Goal: Task Accomplishment & Management: Manage account settings

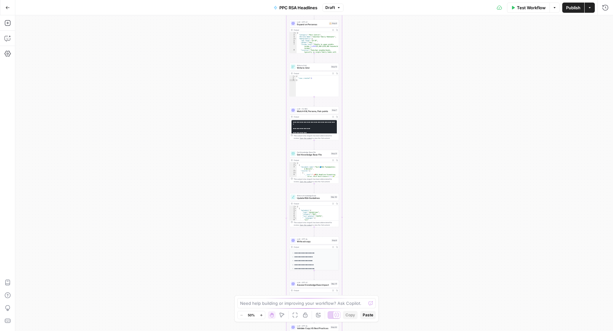
click at [8, 8] on icon "button" at bounding box center [7, 7] width 4 height 4
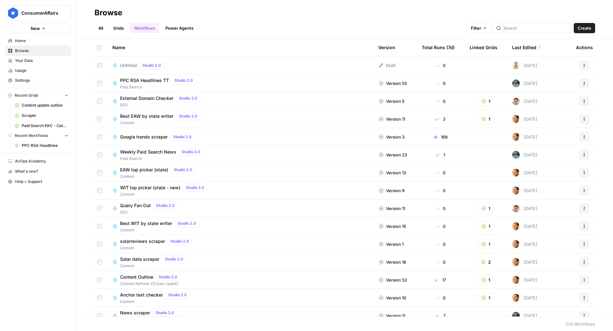
click at [155, 150] on span "Weekly Paid Search News" at bounding box center [148, 152] width 56 height 6
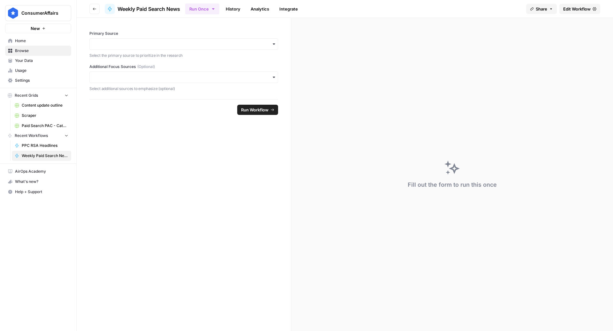
click at [579, 11] on span "Edit Workflow" at bounding box center [576, 9] width 27 height 6
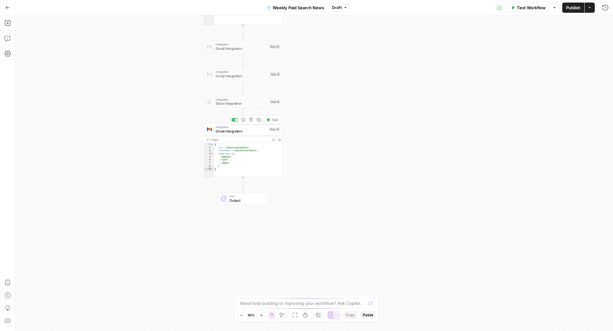
click at [224, 131] on span "Gmail Integration" at bounding box center [240, 131] width 51 height 5
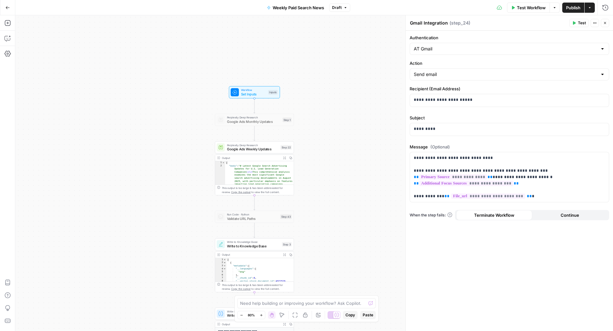
click at [524, 9] on span "Test Workflow" at bounding box center [531, 7] width 29 height 6
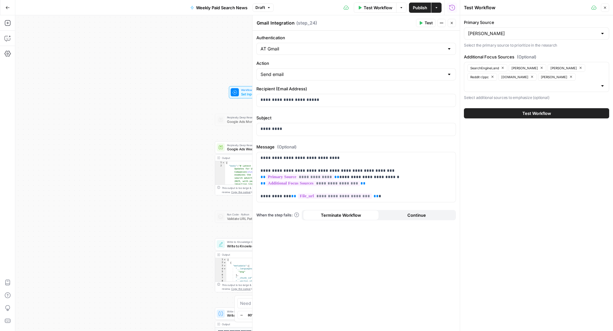
click at [521, 108] on button "Test Workflow" at bounding box center [536, 113] width 145 height 10
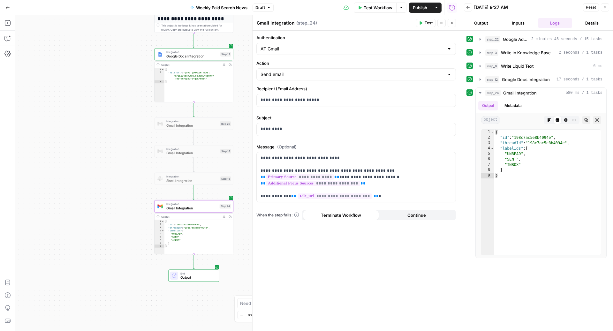
click at [449, 22] on button "Close" at bounding box center [451, 23] width 8 height 8
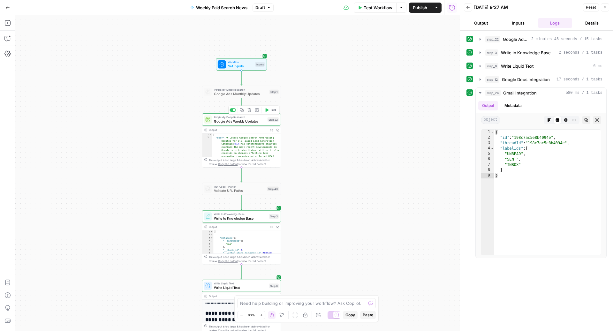
click at [241, 117] on span "Perplexity Deep Research" at bounding box center [239, 117] width 51 height 4
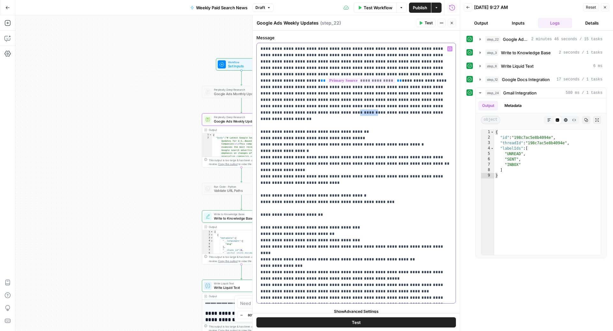
drag, startPoint x: 439, startPoint y: 109, endPoint x: 431, endPoint y: 101, distance: 10.6
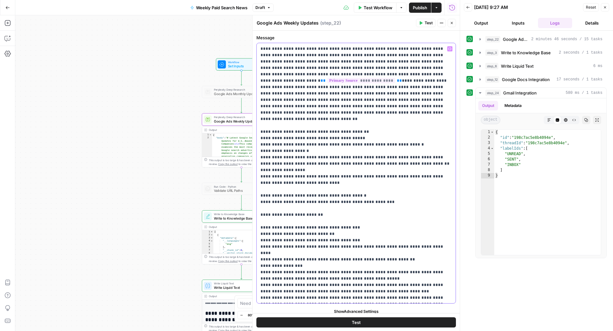
drag, startPoint x: 431, startPoint y: 100, endPoint x: 437, endPoint y: 105, distance: 7.5
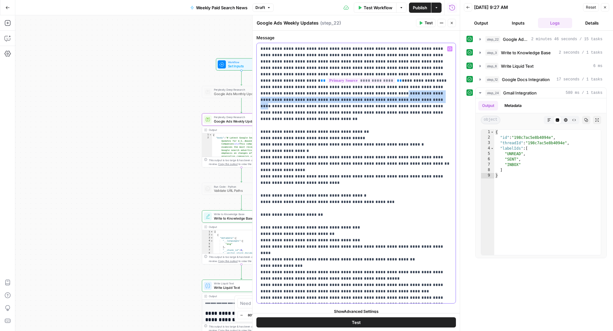
drag, startPoint x: 397, startPoint y: 94, endPoint x: 391, endPoint y: 86, distance: 10.3
copy p "**********"
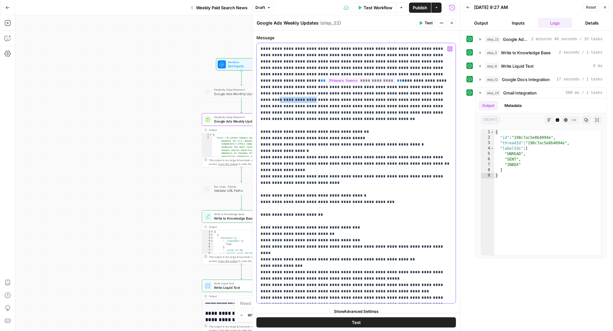
drag, startPoint x: 293, startPoint y: 94, endPoint x: 254, endPoint y: 96, distance: 38.7
click at [254, 96] on div "**********" at bounding box center [355, 173] width 207 height 316
drag, startPoint x: 451, startPoint y: 108, endPoint x: 451, endPoint y: 118, distance: 10.5
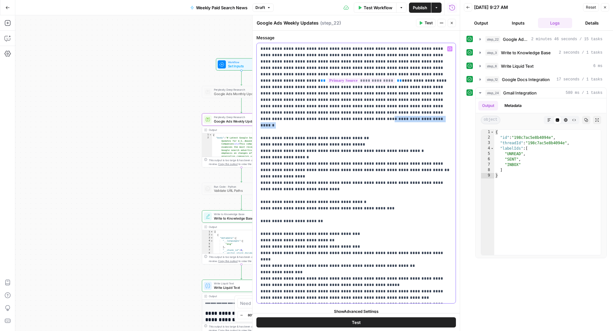
drag, startPoint x: 313, startPoint y: 113, endPoint x: 445, endPoint y: 109, distance: 131.9
click at [373, 7] on span "Test Workflow" at bounding box center [378, 7] width 29 height 6
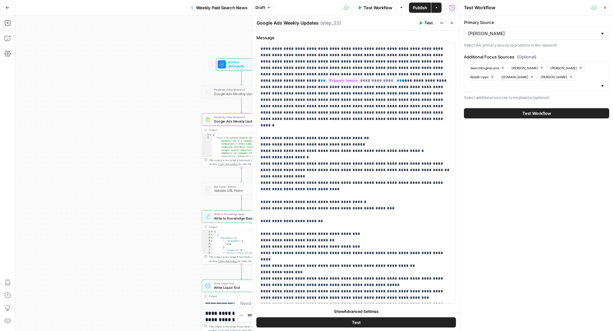
click at [491, 108] on button "Test Workflow" at bounding box center [536, 113] width 145 height 10
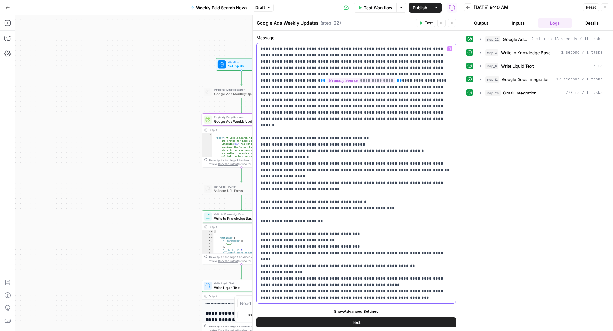
drag, startPoint x: 419, startPoint y: 8, endPoint x: 394, endPoint y: 28, distance: 32.0
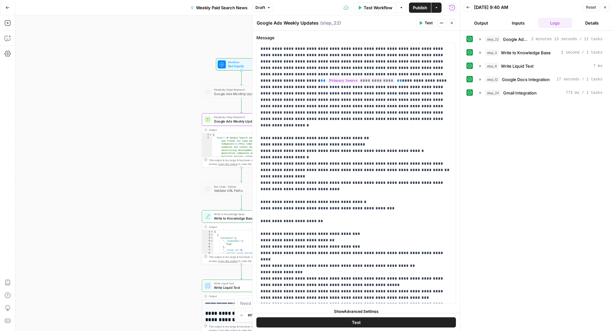
click at [395, 28] on body "ConsumerAffairs New Home Browse Your Data Usage Settings Recent Grids Content u…" at bounding box center [306, 165] width 613 height 331
click at [417, 7] on span "Publish" at bounding box center [420, 7] width 14 height 6
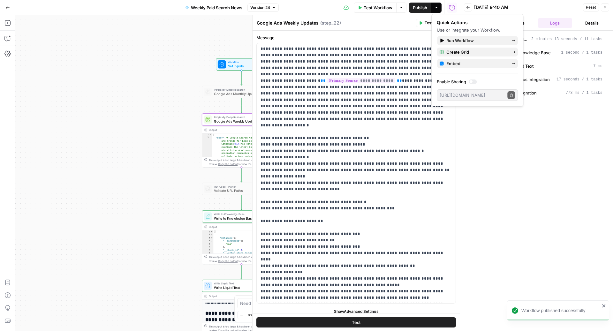
click at [376, 23] on div "Google Ads Weekly Updates Google Ads Weekly Updates ( step_22 )" at bounding box center [335, 22] width 158 height 7
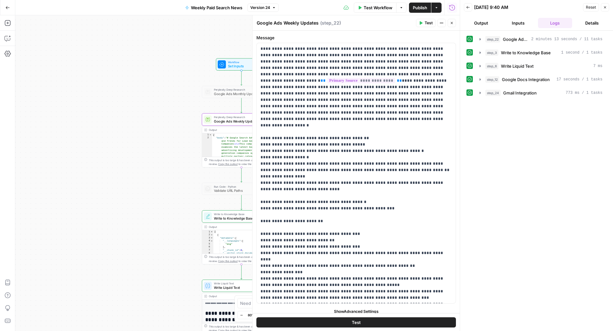
click at [376, 6] on span "Test Workflow" at bounding box center [378, 7] width 29 height 6
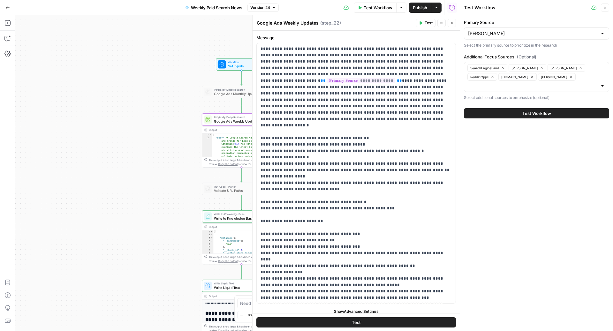
click at [524, 108] on button "Test Workflow" at bounding box center [536, 113] width 145 height 10
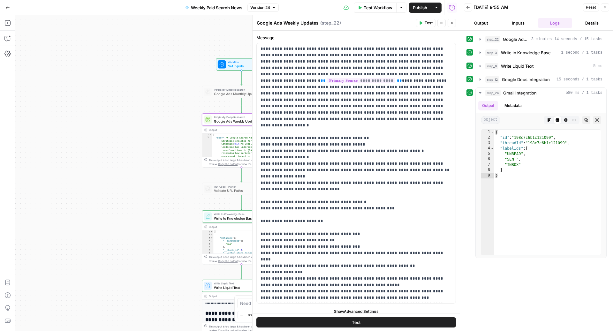
click at [451, 20] on button "Close" at bounding box center [451, 23] width 8 height 8
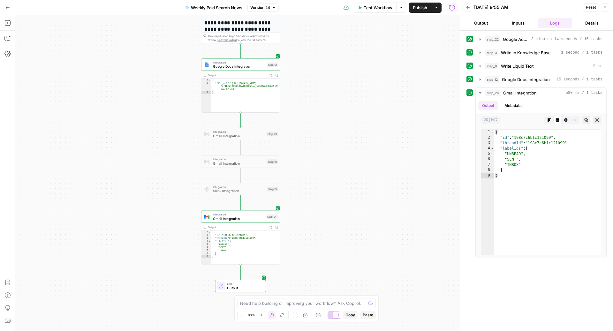
click at [223, 162] on span "Gmail Integration" at bounding box center [239, 163] width 52 height 5
click at [232, 152] on div at bounding box center [232, 152] width 6 height 4
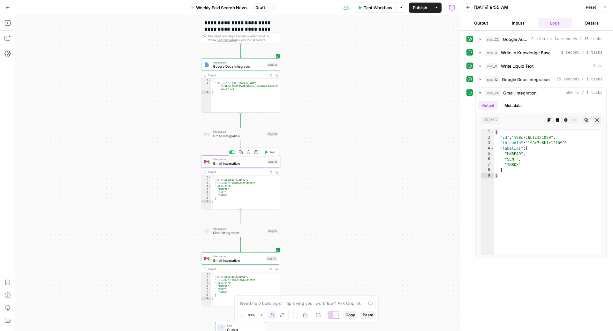
click at [220, 163] on span "Gmail Integration" at bounding box center [239, 163] width 52 height 5
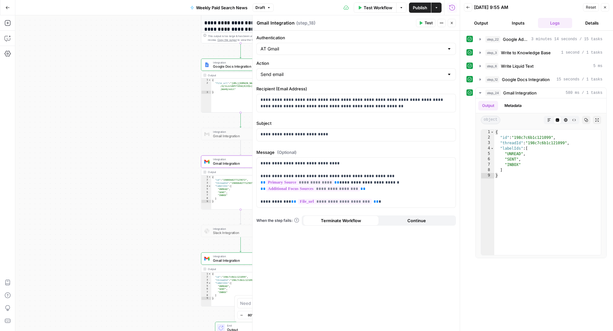
click at [417, 8] on span "Publish" at bounding box center [420, 7] width 14 height 6
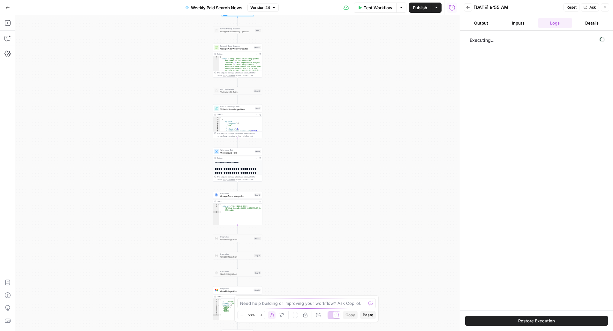
click at [6, 11] on button "Go Back" at bounding box center [7, 7] width 11 height 11
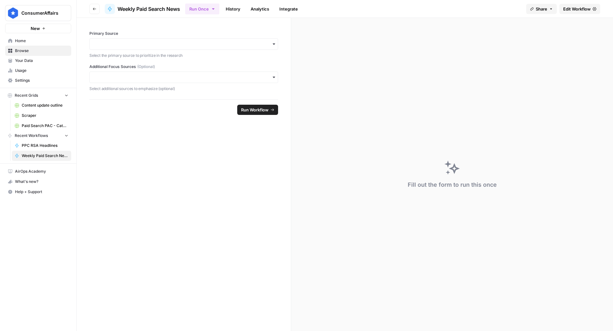
click at [216, 10] on icon "button" at bounding box center [213, 8] width 5 height 5
click at [249, 63] on span "Run this Workflow on a recurring schedule" at bounding box center [244, 66] width 76 height 6
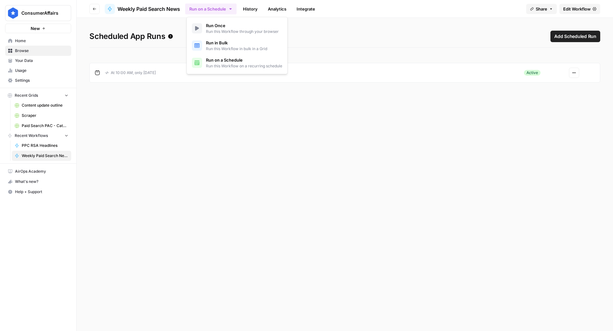
click at [575, 74] on icon "button" at bounding box center [574, 73] width 4 height 4
click at [548, 97] on span "Edit" at bounding box center [557, 96] width 27 height 6
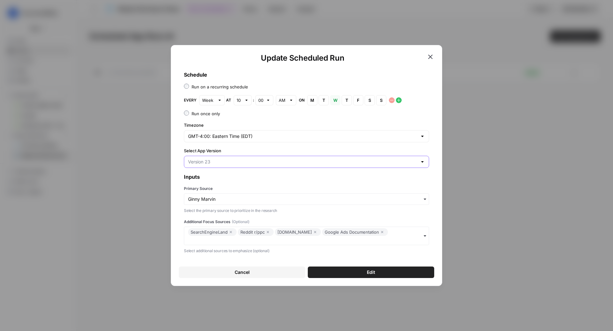
click at [273, 163] on input "Select App Version" at bounding box center [302, 162] width 229 height 6
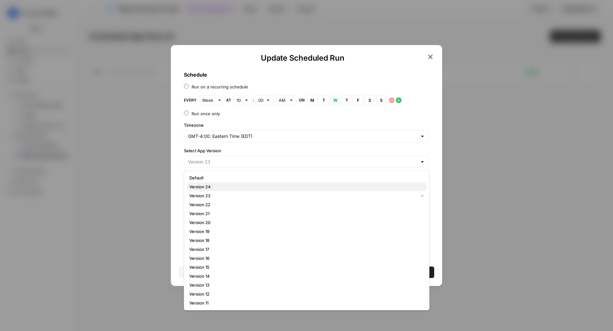
click at [216, 184] on span "Version 24" at bounding box center [305, 187] width 232 height 6
type input "Version 24"
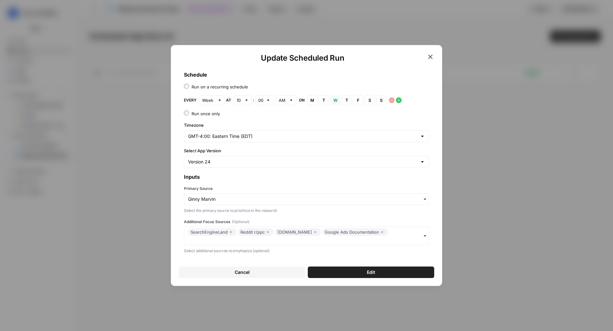
click at [337, 270] on button "Edit" at bounding box center [371, 271] width 126 height 11
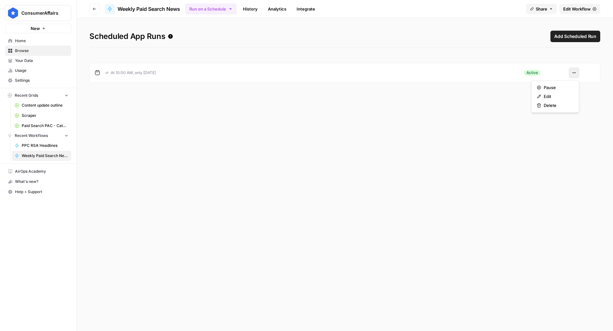
click at [573, 68] on button "Actions" at bounding box center [574, 73] width 10 height 10
click at [550, 93] on span "Edit" at bounding box center [557, 96] width 27 height 6
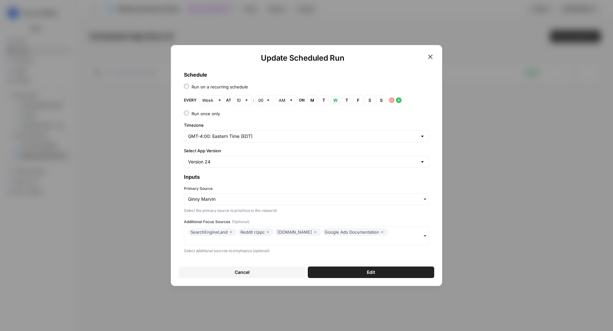
click at [251, 165] on div "Version 24" at bounding box center [306, 162] width 245 height 12
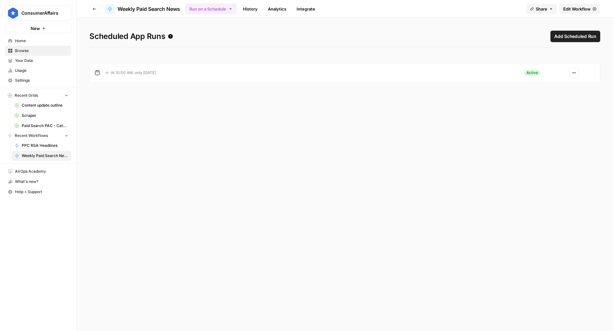
click at [573, 73] on icon "button" at bounding box center [574, 73] width 4 height 4
click at [544, 96] on span "Edit" at bounding box center [557, 96] width 27 height 6
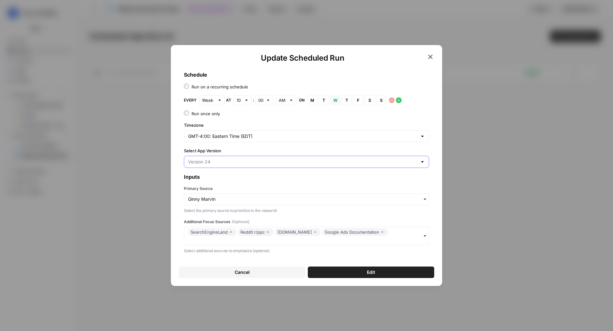
click at [265, 163] on input "Select App Version" at bounding box center [302, 162] width 229 height 6
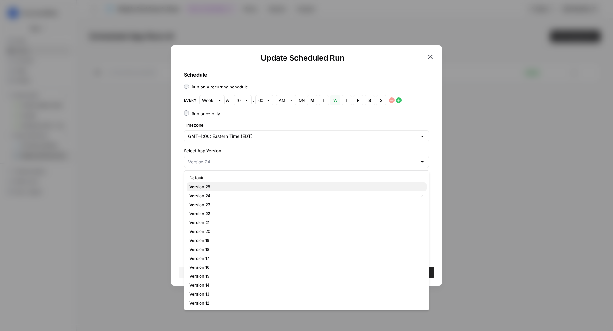
click at [216, 188] on span "Version 25" at bounding box center [305, 187] width 232 height 6
type input "Version 25"
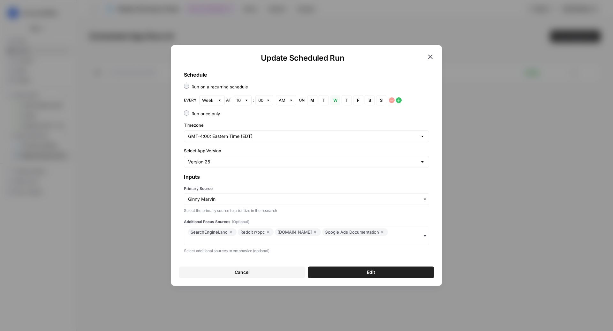
click at [372, 270] on span "Edit" at bounding box center [371, 272] width 8 height 6
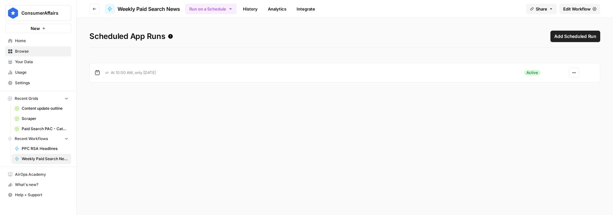
click at [573, 11] on span "Edit Workflow" at bounding box center [576, 9] width 27 height 6
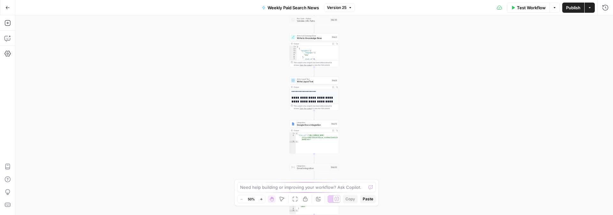
click at [608, 11] on button "Run History" at bounding box center [605, 8] width 10 height 10
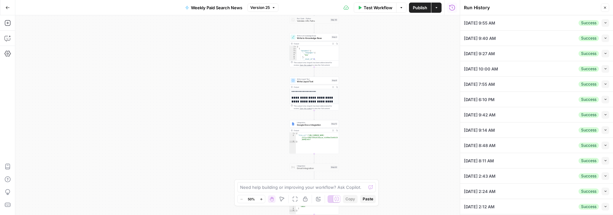
click at [607, 23] on button "Collapse" at bounding box center [605, 23] width 8 height 8
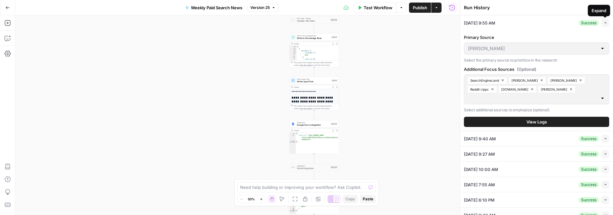
click at [607, 23] on button "Expand" at bounding box center [605, 23] width 8 height 8
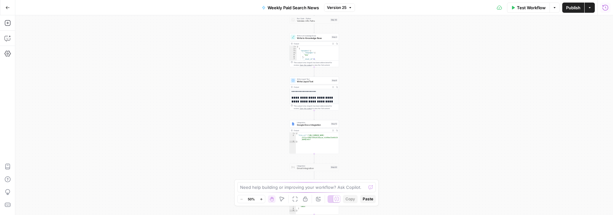
click at [606, 4] on icon "button" at bounding box center [605, 7] width 6 height 6
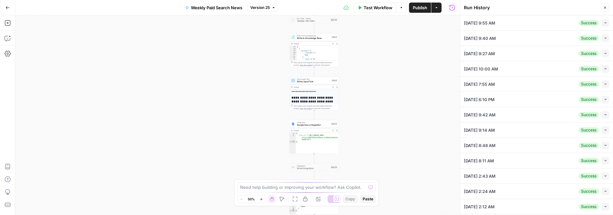
click at [601, 6] on button "Close" at bounding box center [605, 8] width 8 height 8
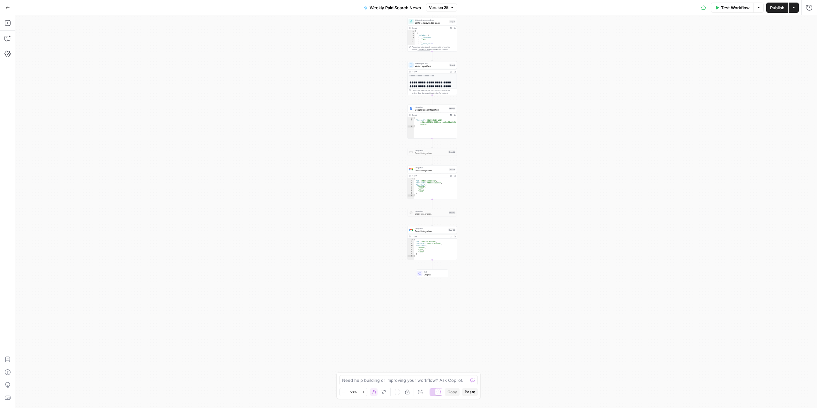
click at [372, 184] on div "Workflow Set Inputs Inputs Perplexity Deep Research Google Ads Monthly Updates …" at bounding box center [416, 211] width 802 height 392
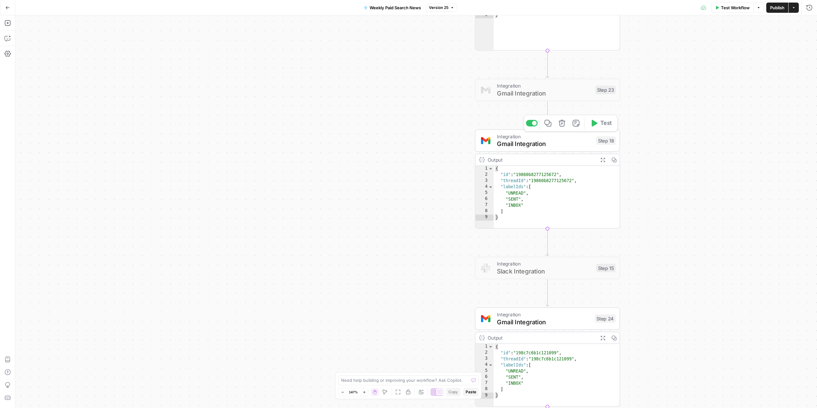
click at [535, 128] on div "Copy step Delete step Add Note Test" at bounding box center [570, 123] width 94 height 17
click at [533, 126] on div at bounding box center [532, 123] width 12 height 7
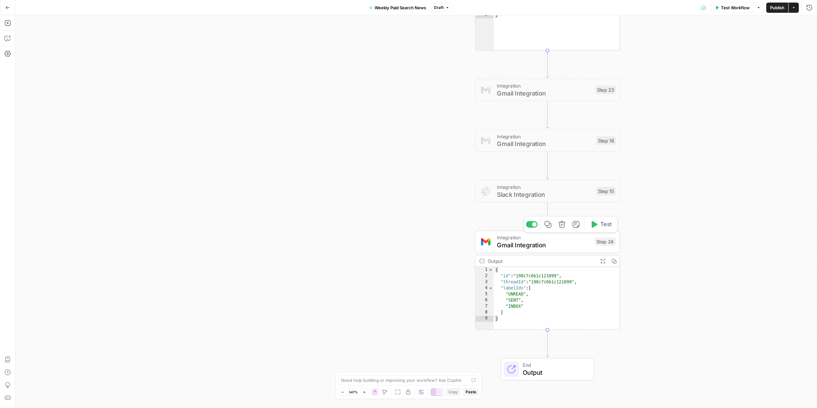
click at [574, 215] on span "Gmail Integration" at bounding box center [544, 244] width 94 height 9
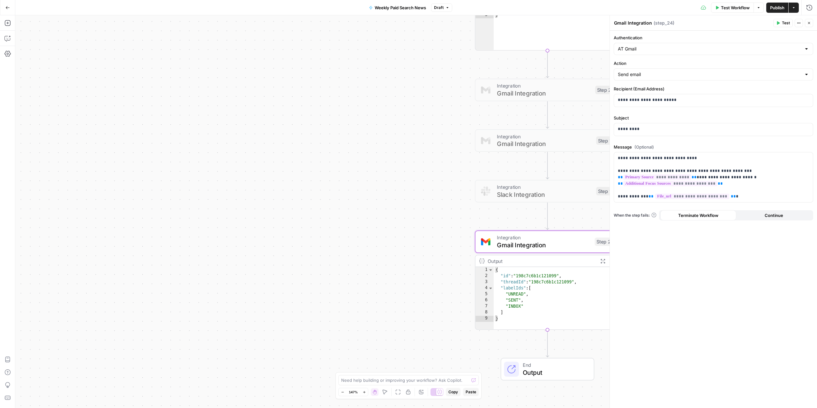
click at [612, 8] on span "Test Workflow" at bounding box center [735, 7] width 29 height 6
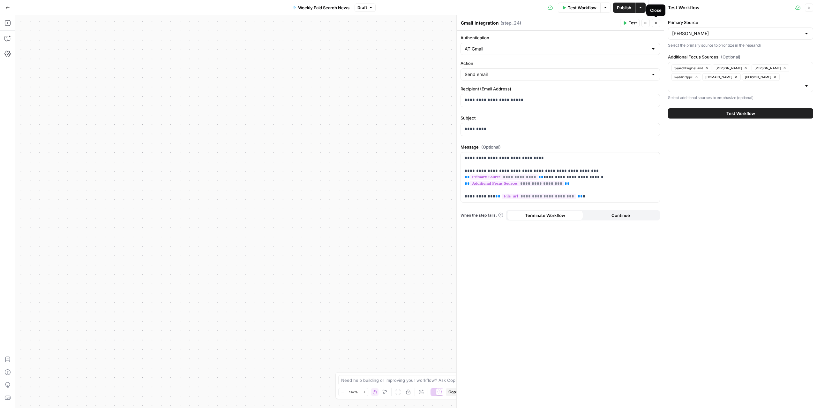
click at [612, 23] on icon "button" at bounding box center [656, 23] width 4 height 4
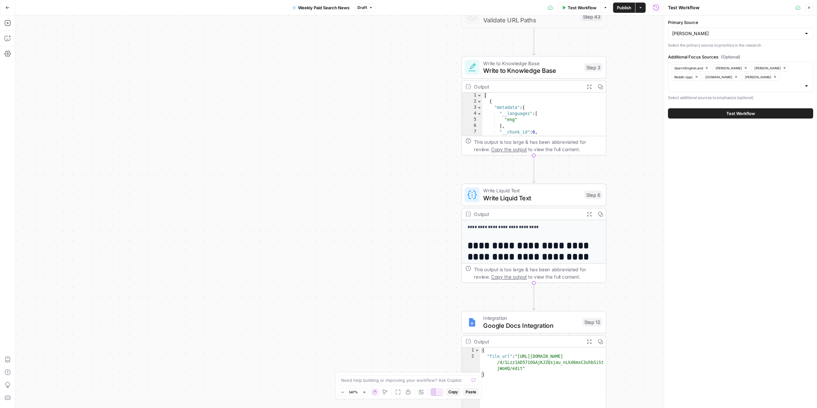
click at [612, 115] on span "Test Workflow" at bounding box center [740, 113] width 29 height 6
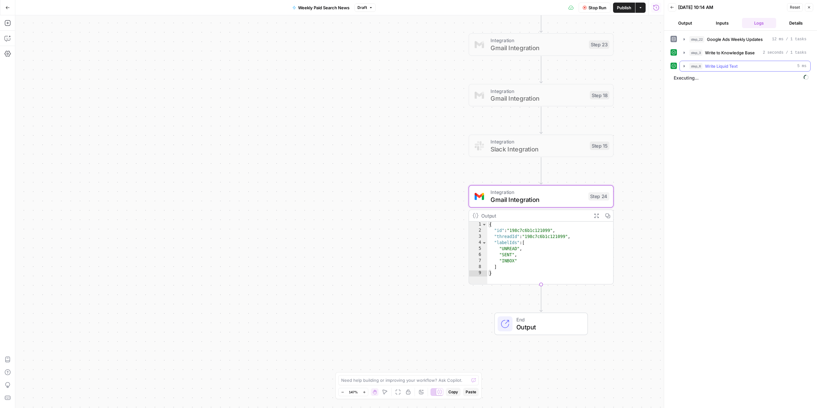
click at [612, 66] on div "step_6 Write Liquid Text 5 ms" at bounding box center [747, 66] width 117 height 6
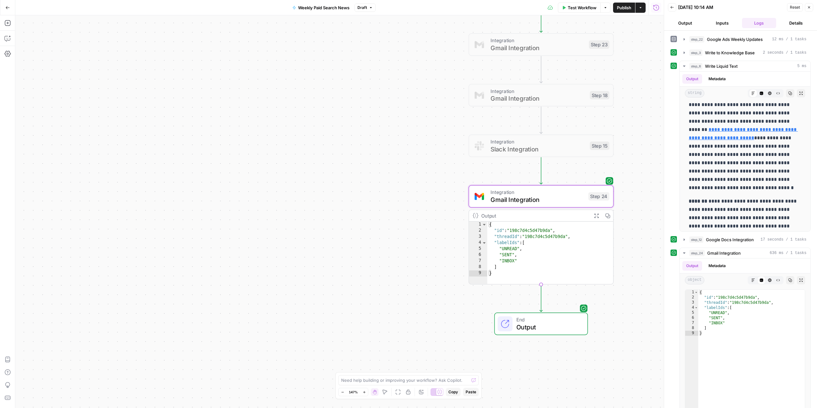
scroll to position [2222, 0]
click at [500, 100] on span "Gmail Integration" at bounding box center [538, 98] width 95 height 9
click at [522, 80] on div at bounding box center [526, 77] width 12 height 7
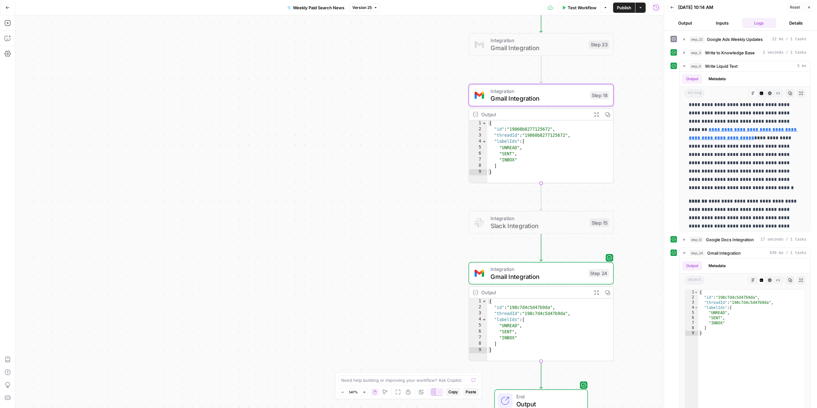
click at [571, 6] on span "Test Workflow" at bounding box center [582, 7] width 29 height 6
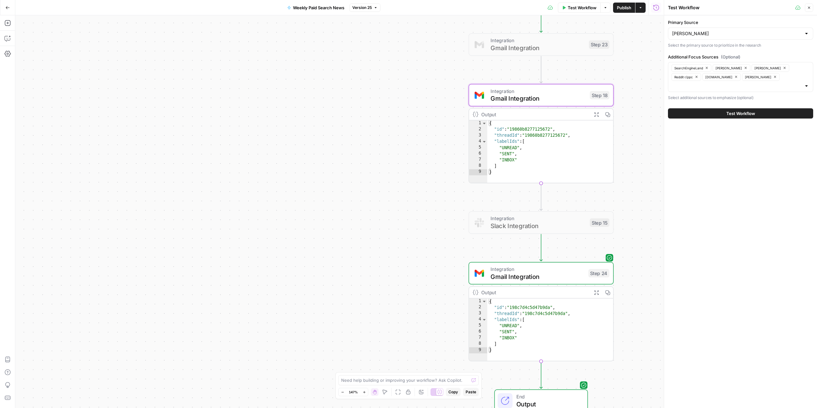
click at [612, 117] on button "Test Workflow" at bounding box center [740, 113] width 145 height 10
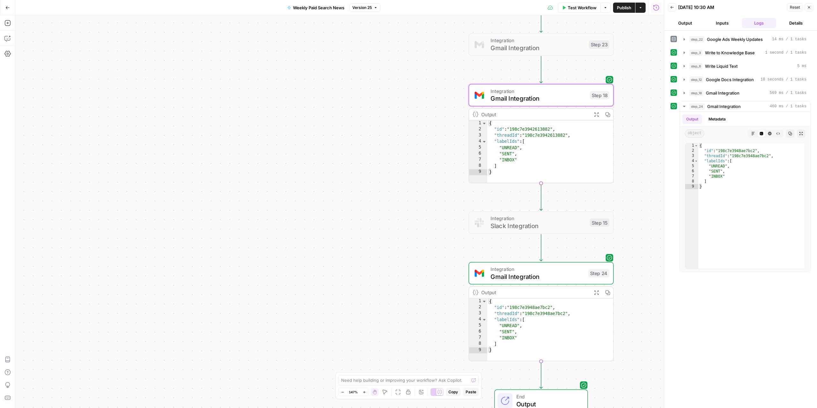
click at [319, 3] on button "Weekly Paid Search News" at bounding box center [315, 8] width 65 height 10
click at [5, 10] on button "Go Back" at bounding box center [7, 7] width 11 height 11
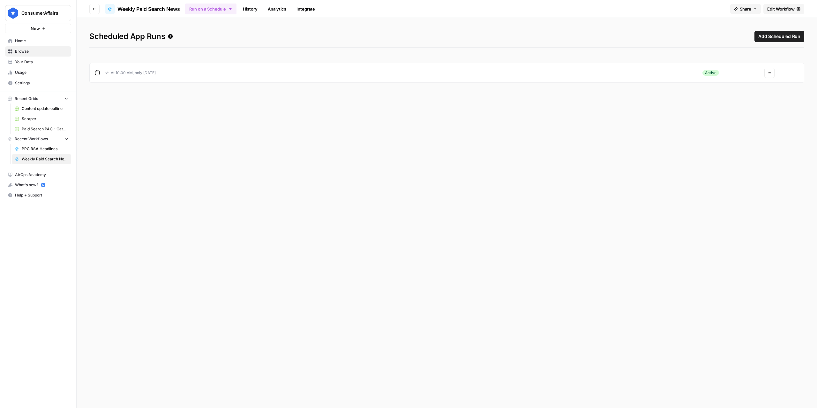
click at [612, 71] on icon "button" at bounding box center [770, 73] width 4 height 4
click at [612, 98] on span "Edit" at bounding box center [790, 97] width 27 height 6
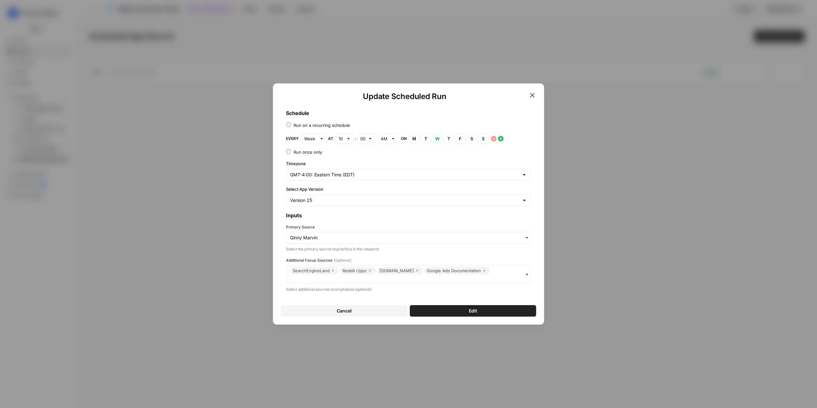
click at [349, 140] on div at bounding box center [348, 138] width 4 height 6
type input "10"
click at [479, 110] on h3 "Schedule" at bounding box center [408, 113] width 245 height 8
click at [331, 215] on button "Cancel" at bounding box center [344, 310] width 126 height 11
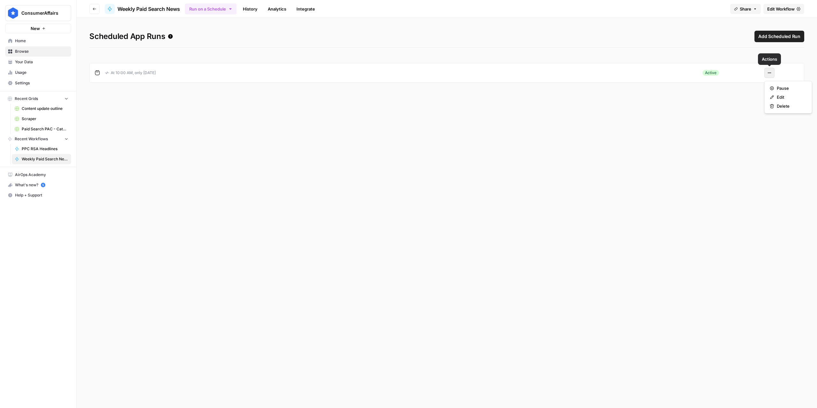
click at [612, 73] on icon "button" at bounding box center [770, 73] width 4 height 4
click at [612, 94] on div "Edit" at bounding box center [788, 97] width 37 height 6
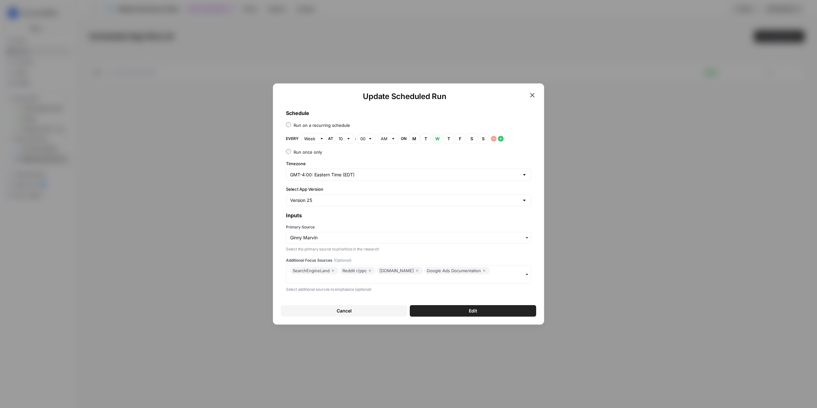
click at [346, 138] on div at bounding box center [348, 138] width 4 height 6
click at [342, 215] on span "11" at bounding box center [343, 242] width 4 height 6
type input "11"
click at [401, 158] on div "Schedule Run on a recurring schedule Every Week at 11 : 00 AM on M Monday T Tue…" at bounding box center [408, 200] width 255 height 193
drag, startPoint x: 445, startPoint y: 314, endPoint x: 452, endPoint y: 225, distance: 89.7
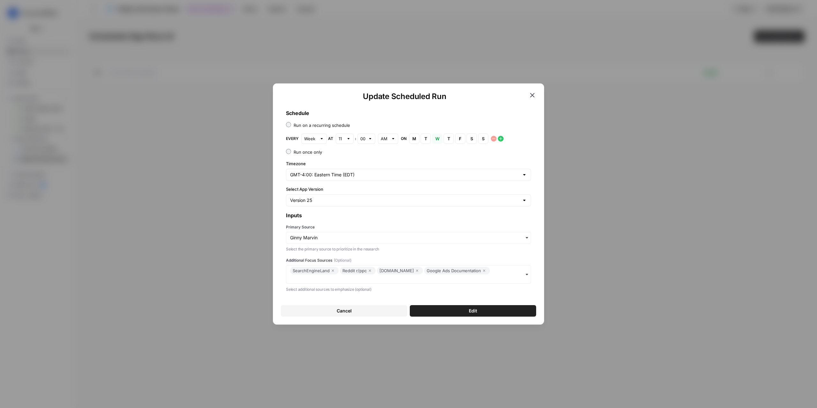
click at [452, 215] on form "Schedule Run on a recurring schedule Every Week at 11 : 00 AM on M Monday T Tue…" at bounding box center [408, 210] width 255 height 212
click at [445, 215] on button "Edit" at bounding box center [473, 310] width 126 height 11
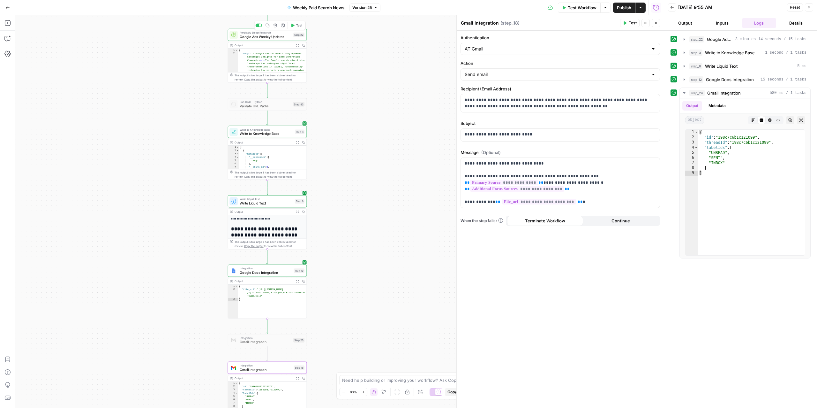
click at [268, 35] on span "Google Ads Weekly Updates" at bounding box center [265, 36] width 51 height 5
